Goal: Task Accomplishment & Management: Manage account settings

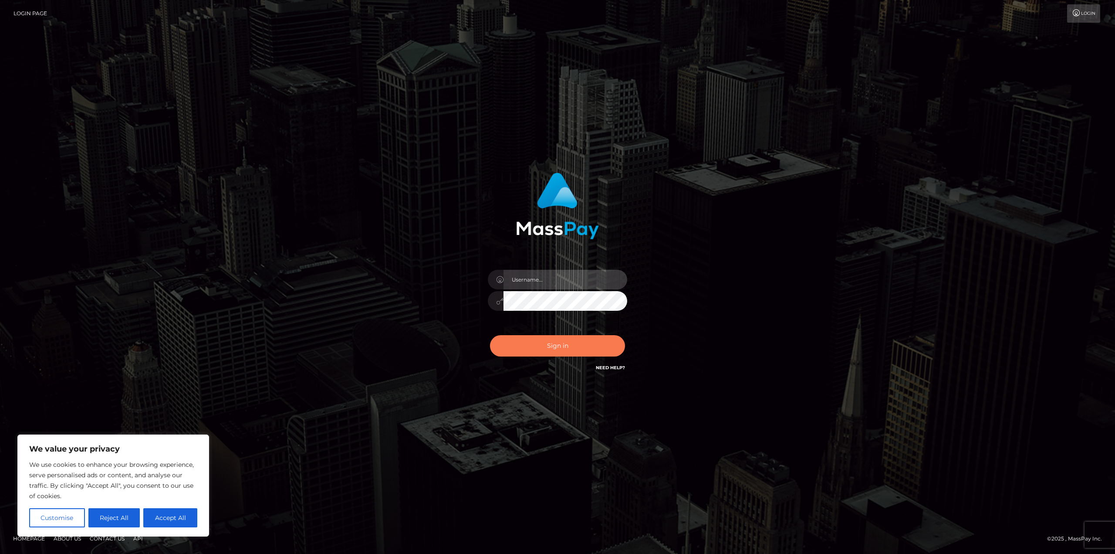
type input "matthewlebenson"
click at [550, 346] on button "Sign in" at bounding box center [557, 345] width 135 height 21
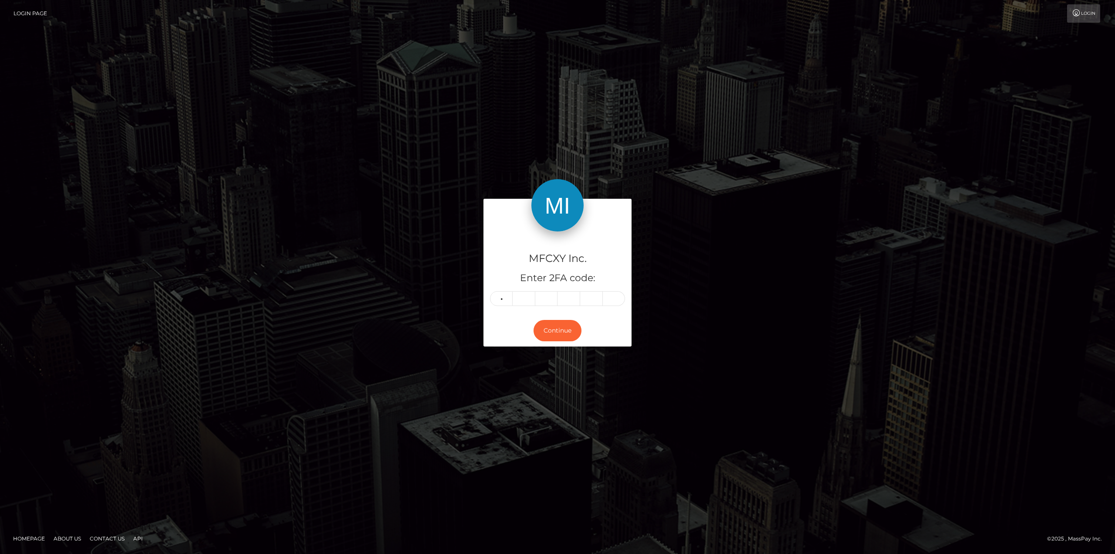
type input "7"
type input "4"
type input "0"
type input "8"
type input "4"
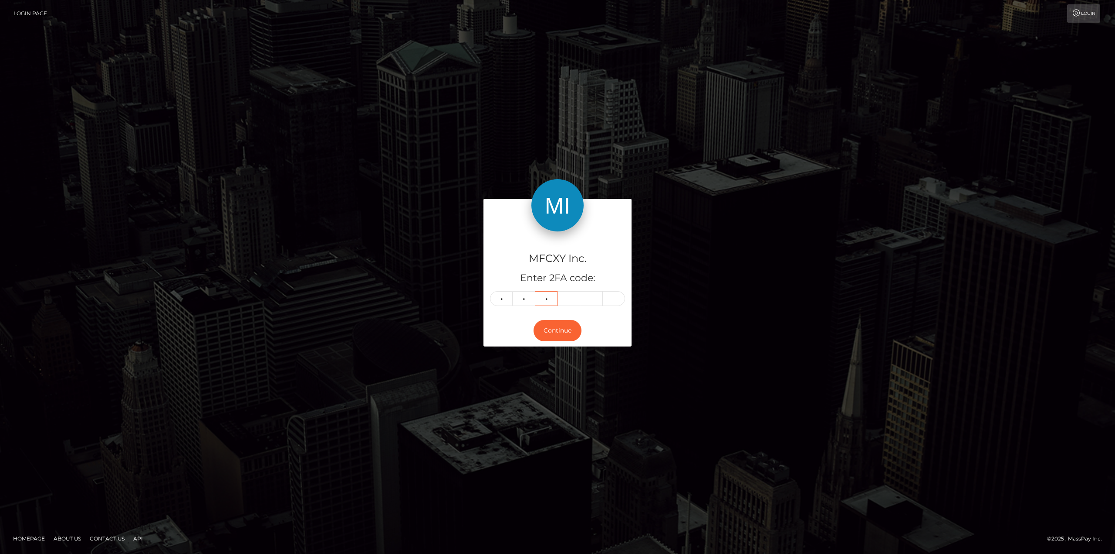
type input "0"
type input "4"
type input "3"
type input "7"
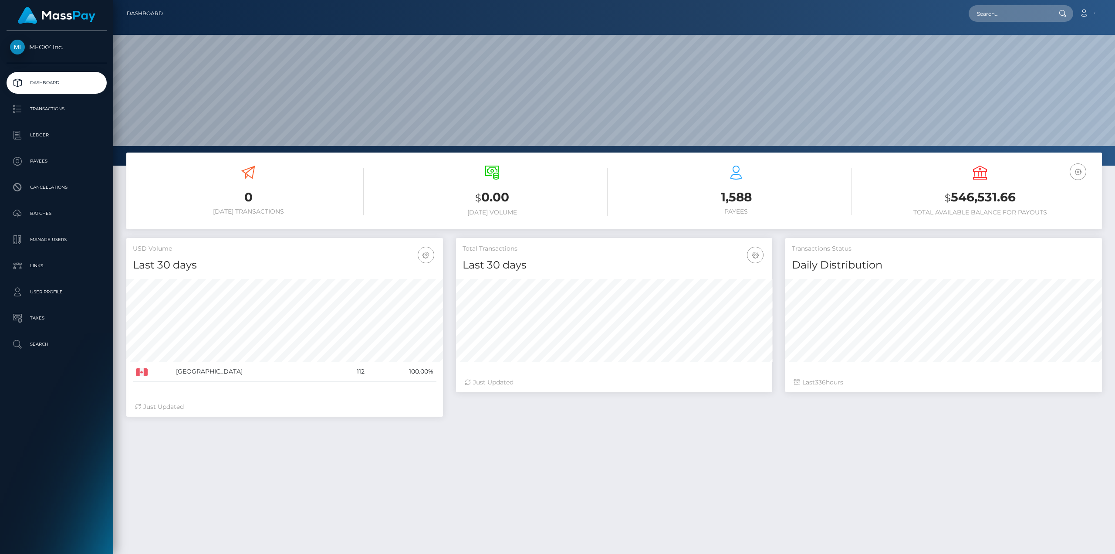
scroll to position [155, 316]
click at [47, 213] on p "Batches" at bounding box center [56, 213] width 93 height 13
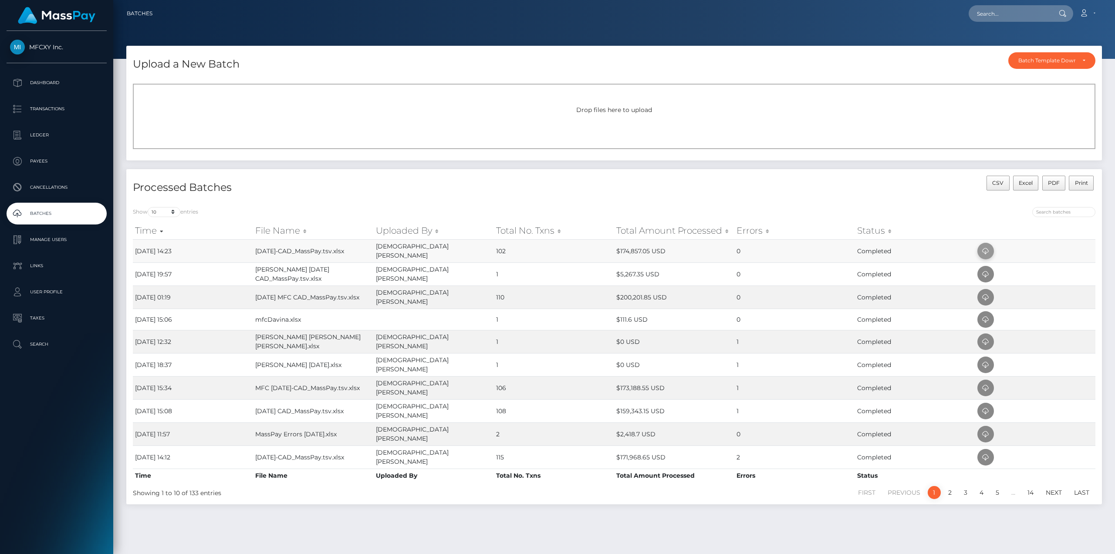
click at [987, 250] on icon at bounding box center [986, 251] width 10 height 11
